Goal: Find contact information: Find contact information

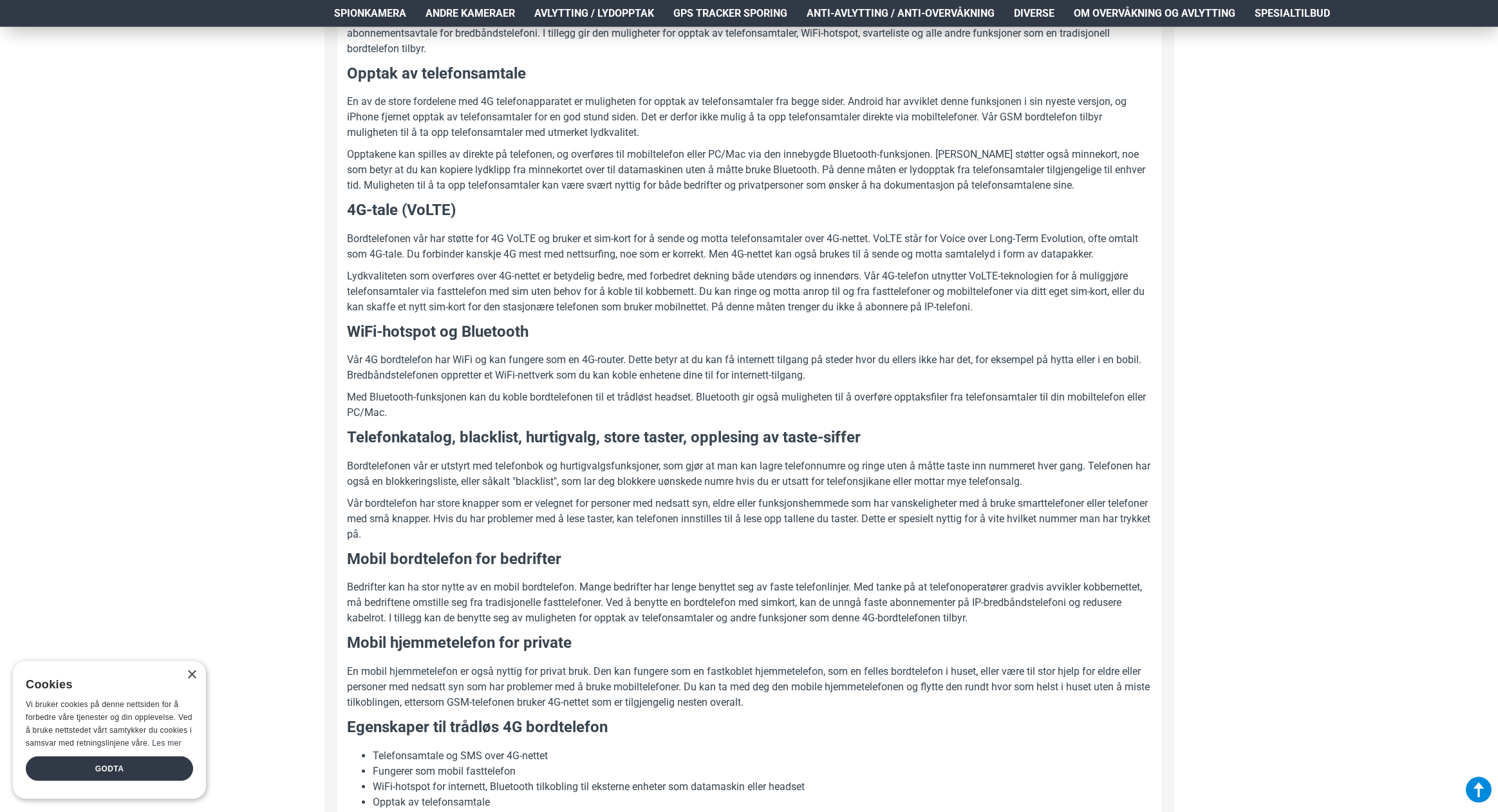
scroll to position [919, 0]
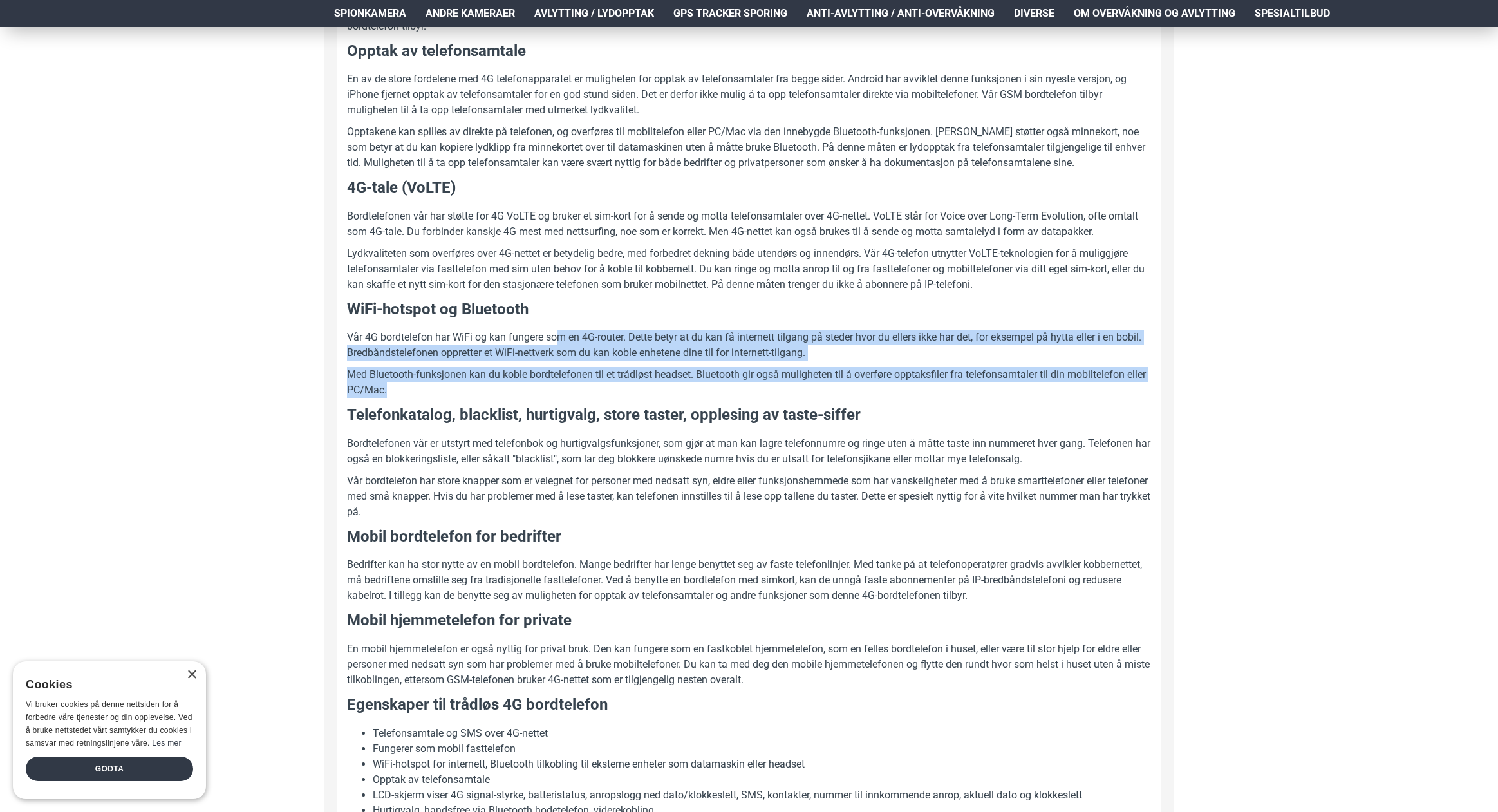
drag, startPoint x: 558, startPoint y: 332, endPoint x: 614, endPoint y: 382, distance: 75.1
click at [614, 382] on div "Dette er en praktisk 4G trådløs bordtelefon som opererer med et sim-kort, utfor…" at bounding box center [749, 366] width 805 height 1234
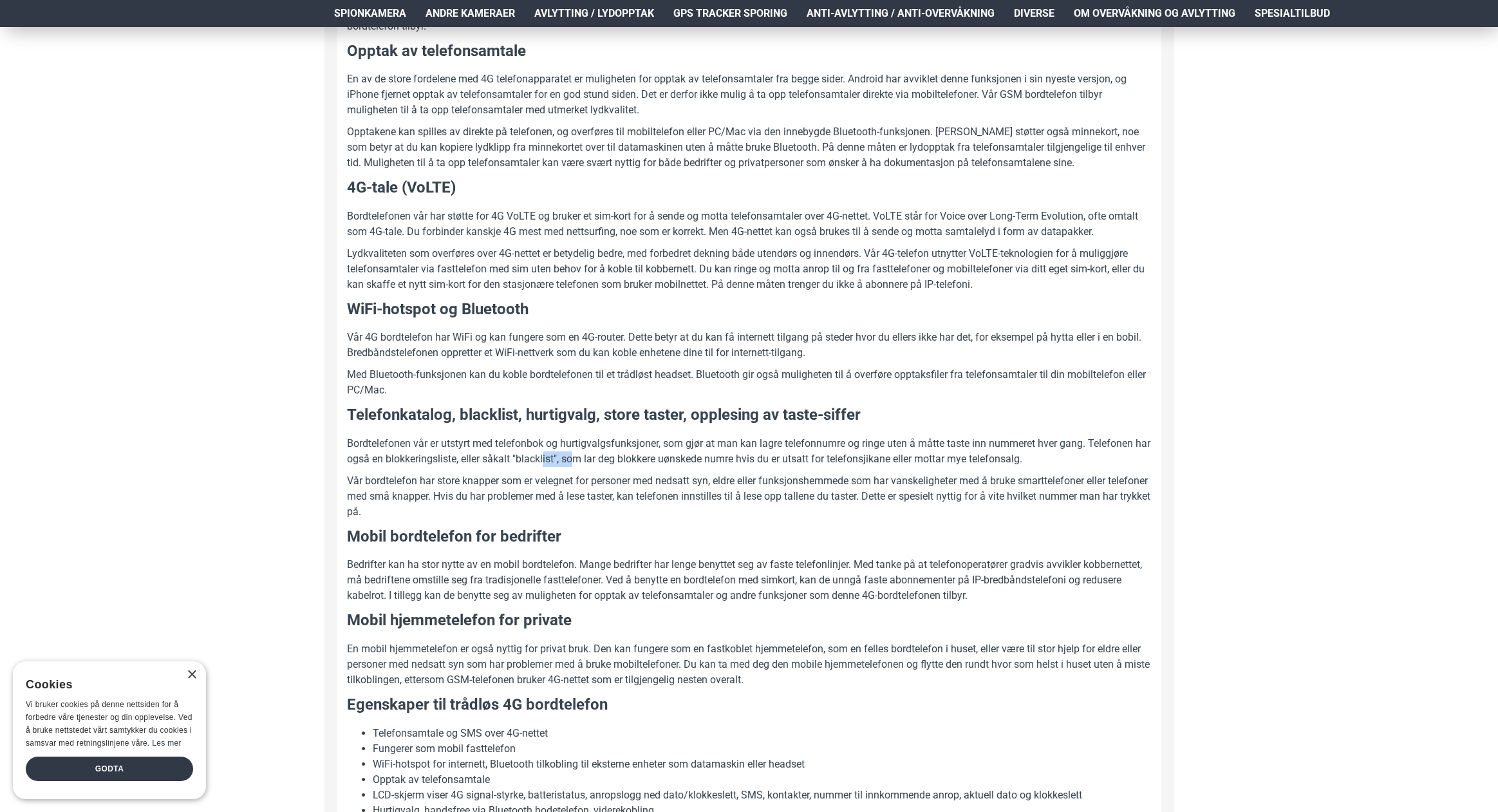
drag, startPoint x: 563, startPoint y: 456, endPoint x: 592, endPoint y: 467, distance: 31.0
click at [592, 467] on div "Dette er en praktisk 4G trådløs bordtelefon som opererer med et sim-kort, utfor…" at bounding box center [749, 366] width 805 height 1234
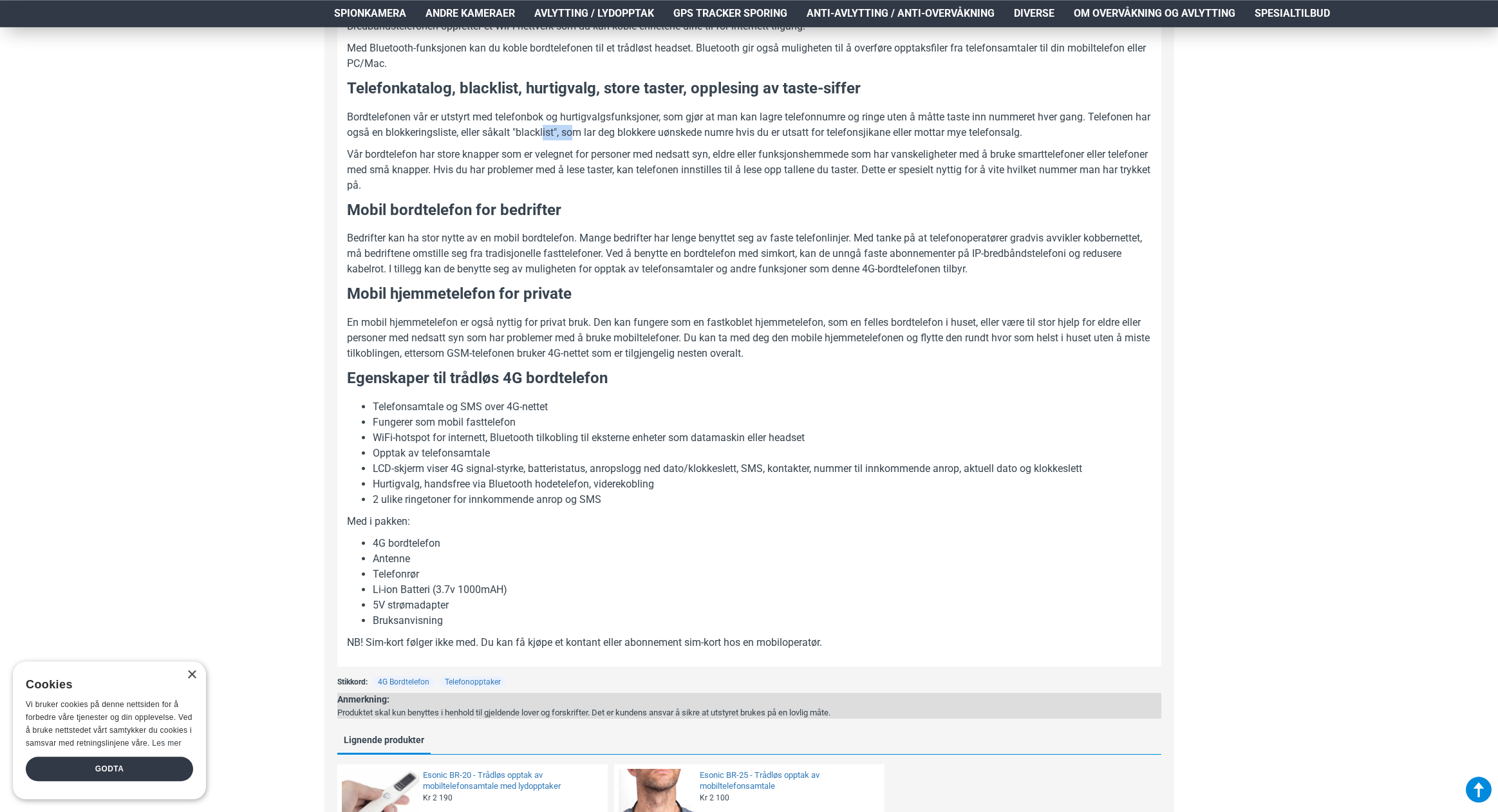
scroll to position [1247, 0]
drag, startPoint x: 490, startPoint y: 263, endPoint x: 800, endPoint y: 272, distance: 310.1
click at [800, 272] on p "Bedrifter kan ha stor nytte av en mobil bordtelefon. Mange bedrifter har lenge …" at bounding box center [749, 251] width 805 height 46
drag, startPoint x: 652, startPoint y: 442, endPoint x: 719, endPoint y: 442, distance: 67.0
click at [719, 442] on li "WiFi-hotspot for internett, Bluetooth tilkobling til eksterne enheter som datam…" at bounding box center [762, 435] width 779 height 15
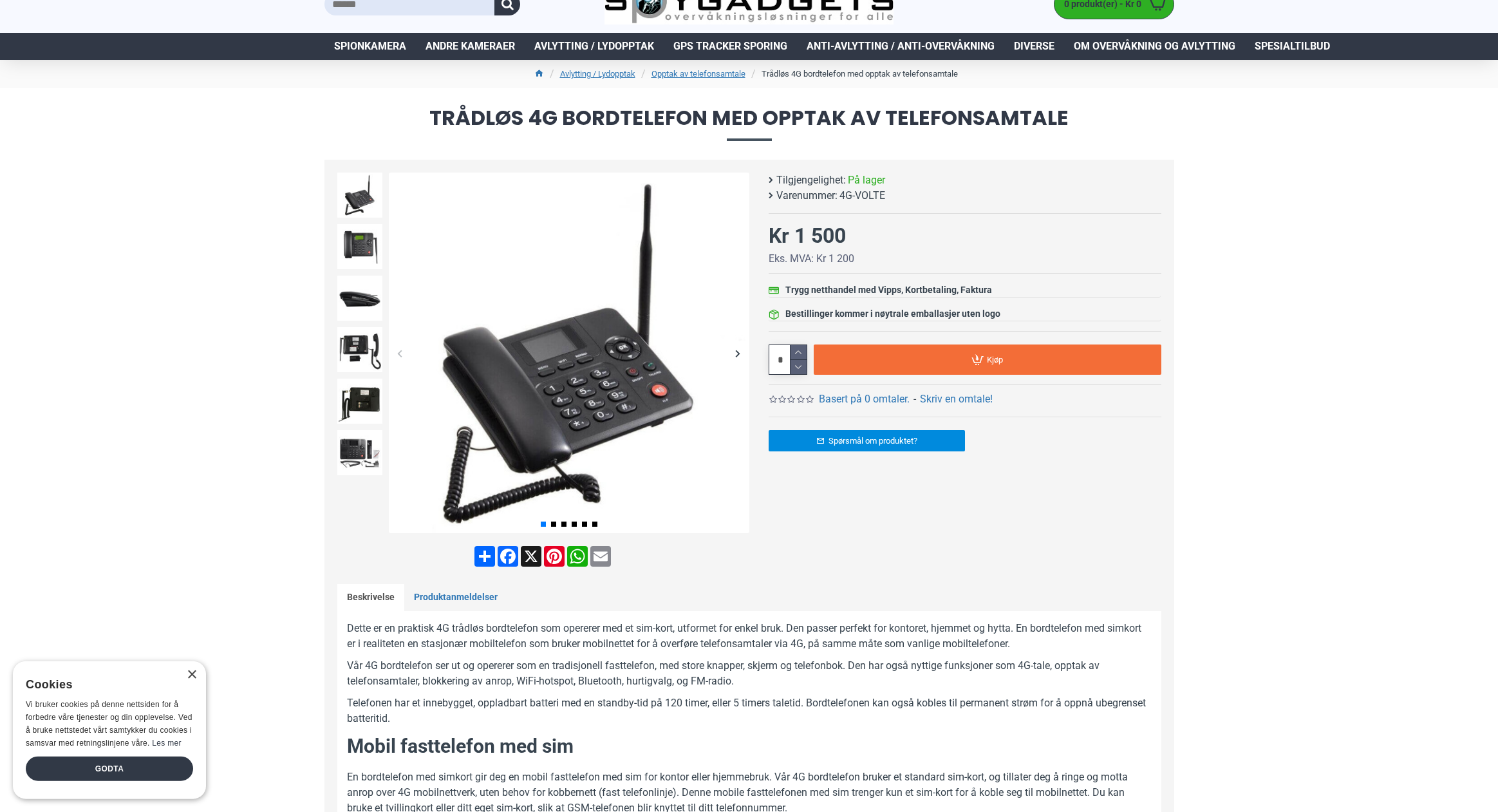
scroll to position [0, 0]
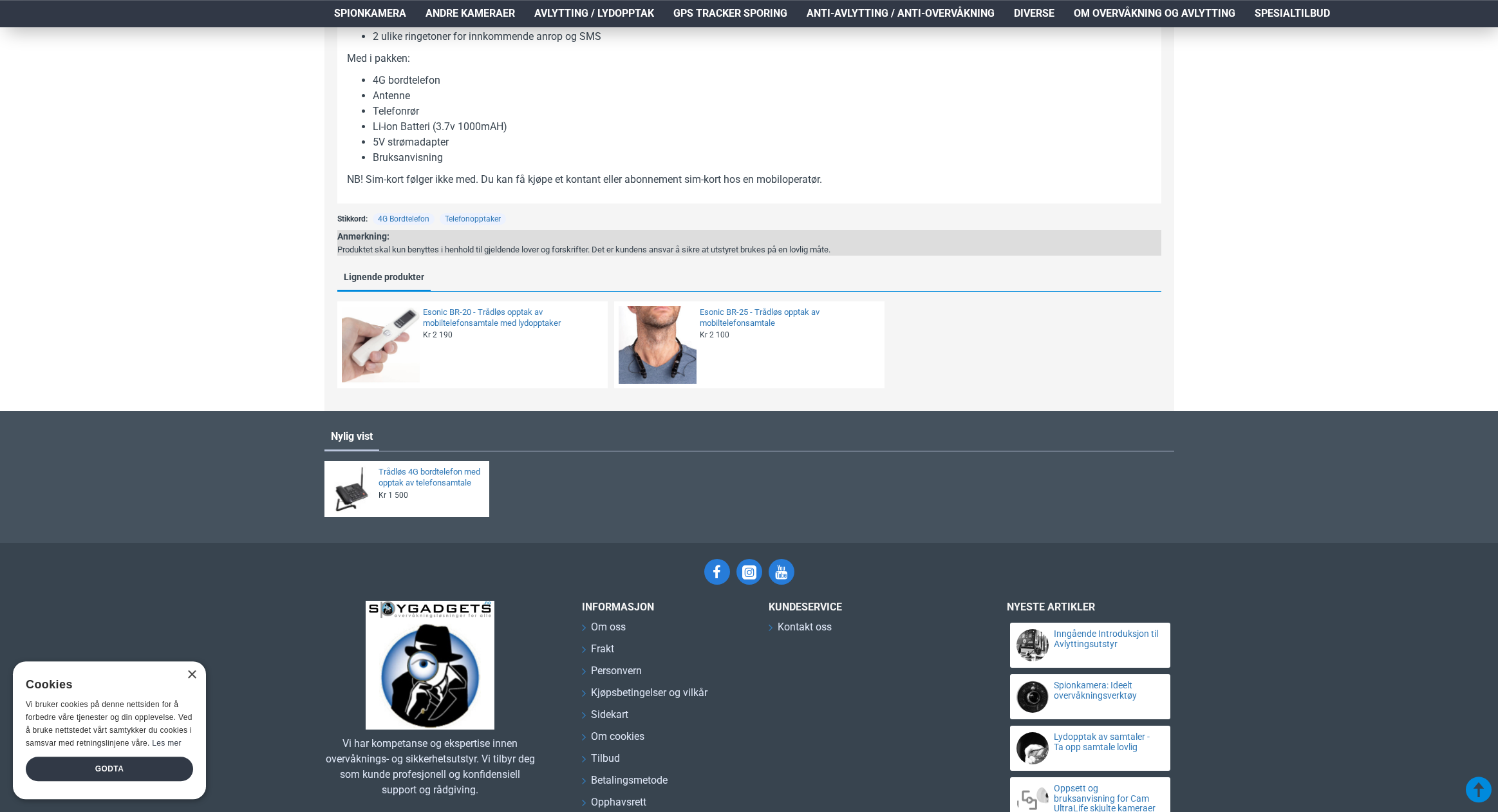
scroll to position [1770, 0]
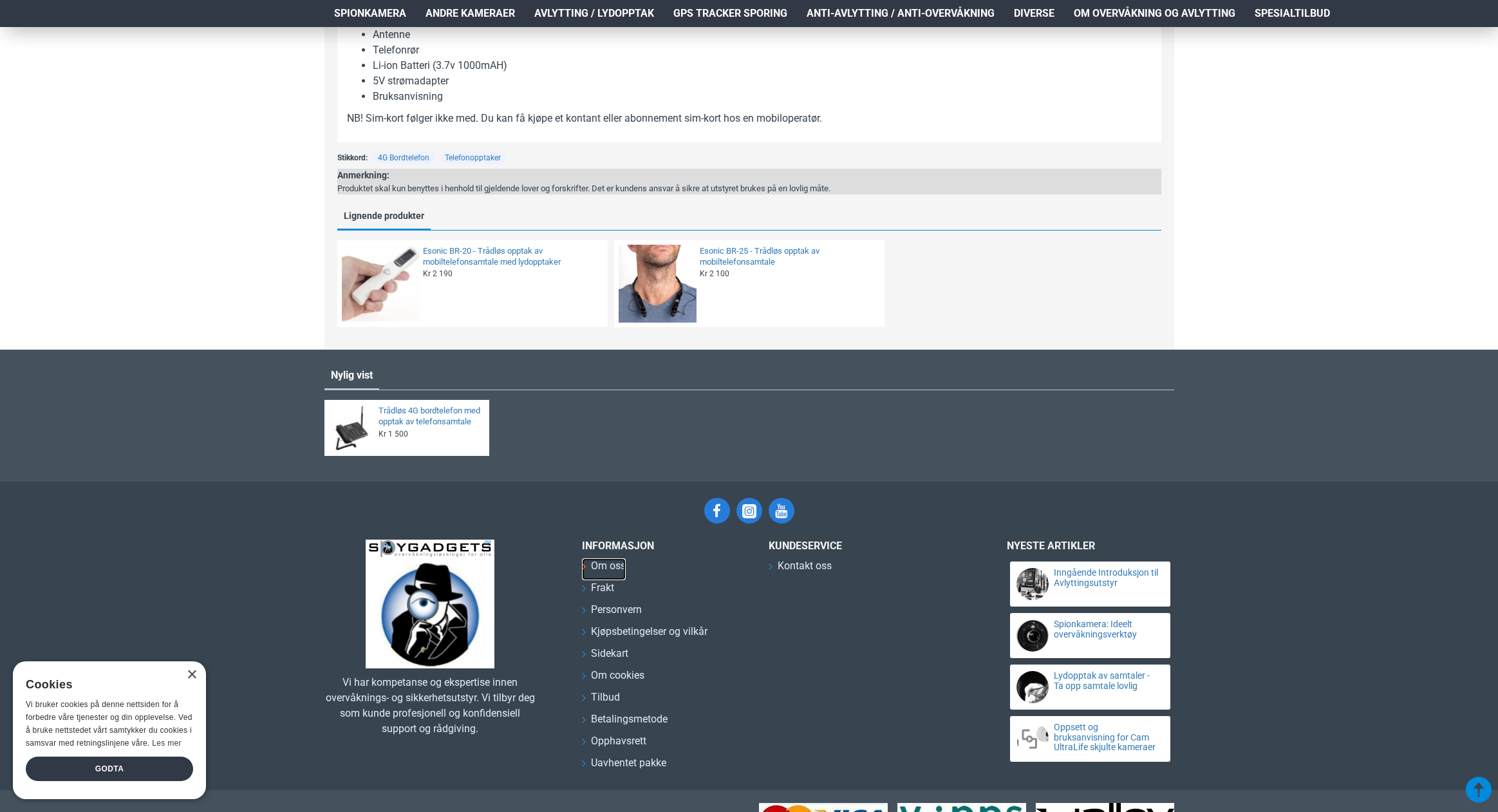
click at [613, 572] on span "Om oss" at bounding box center [608, 565] width 35 height 15
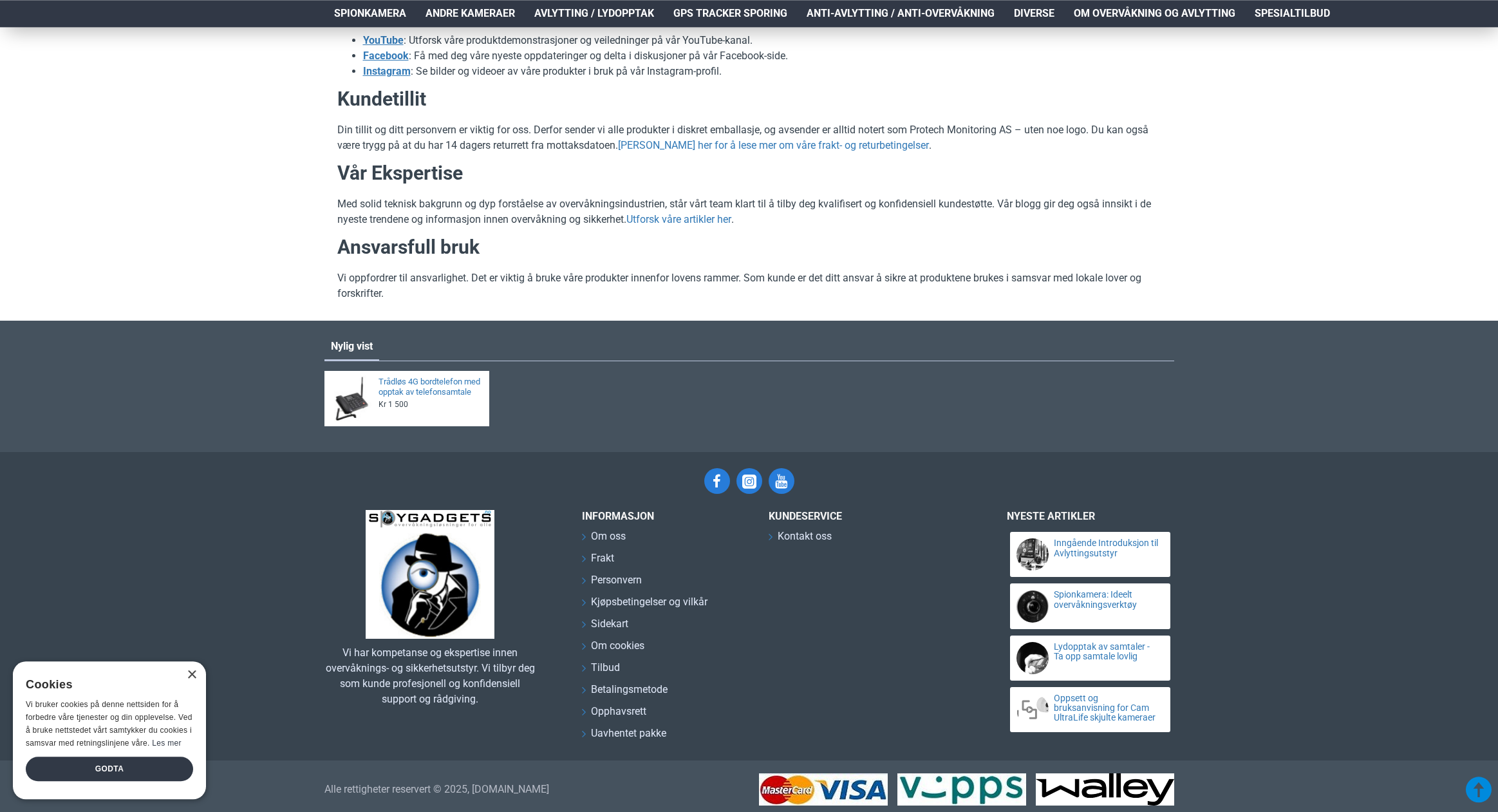
scroll to position [539, 0]
click at [785, 543] on span "Kontakt oss" at bounding box center [804, 535] width 54 height 15
